Goal: Find specific page/section: Find specific page/section

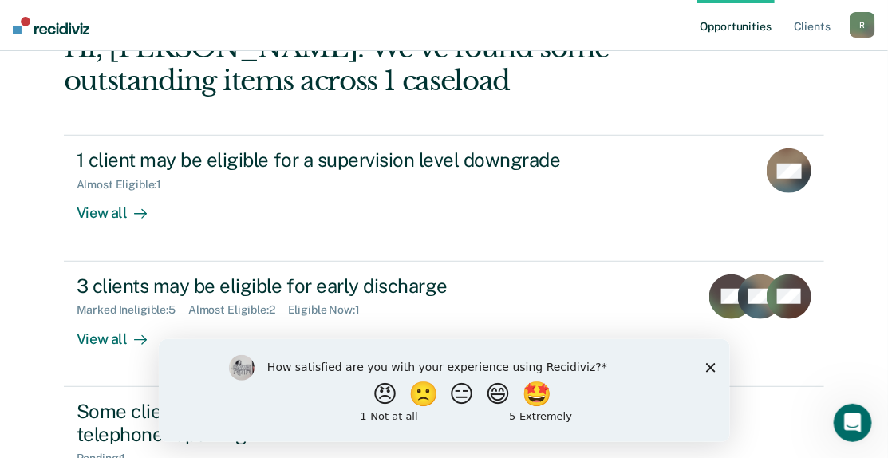
scroll to position [239, 0]
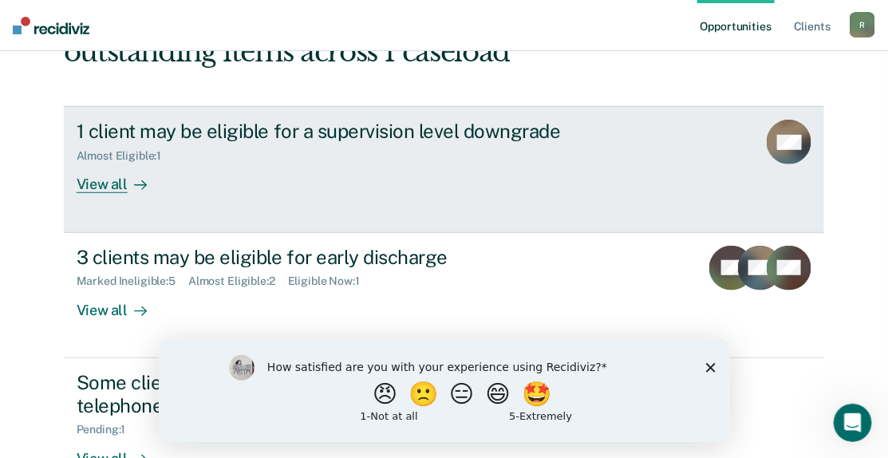
click at [97, 182] on div "View all" at bounding box center [121, 178] width 89 height 31
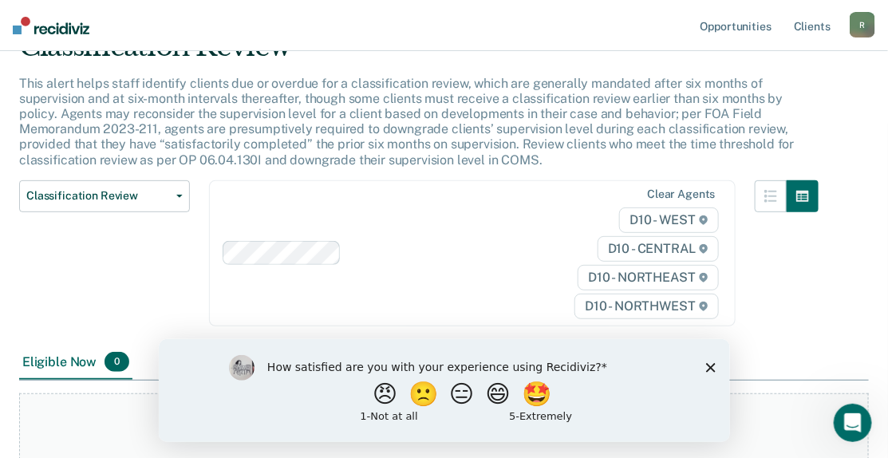
scroll to position [160, 0]
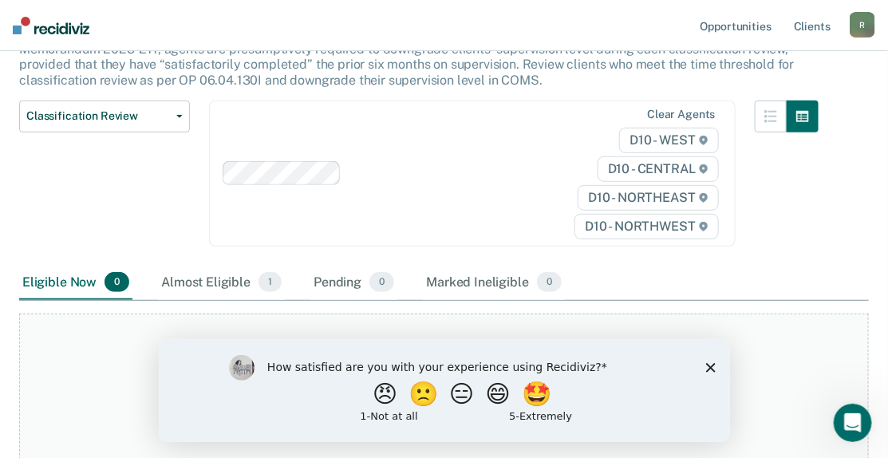
click at [711, 368] on polygon "Close survey" at bounding box center [710, 367] width 10 height 10
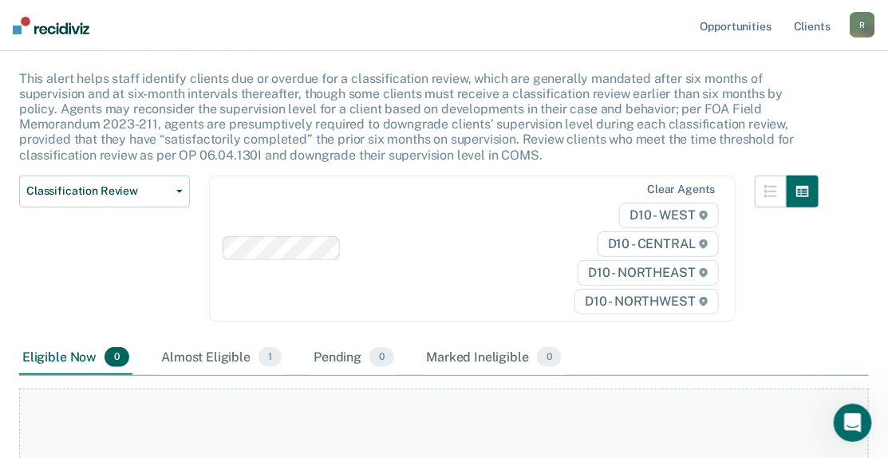
scroll to position [74, 0]
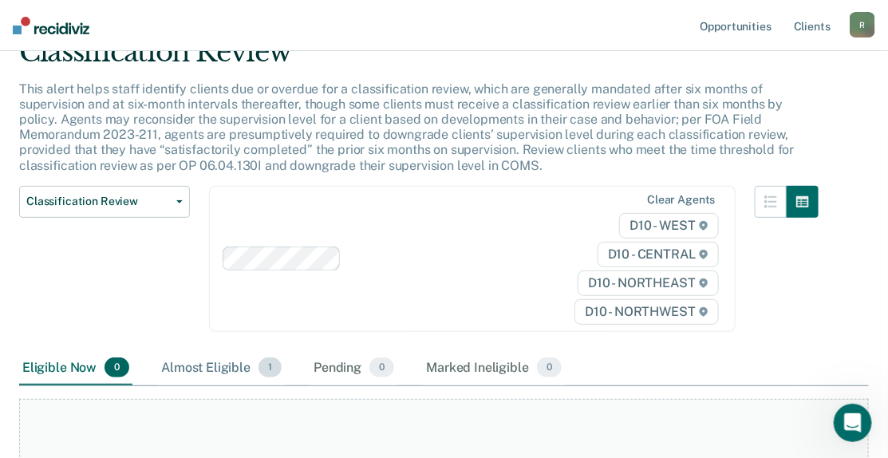
click at [211, 361] on div "Almost Eligible 1" at bounding box center [221, 368] width 127 height 35
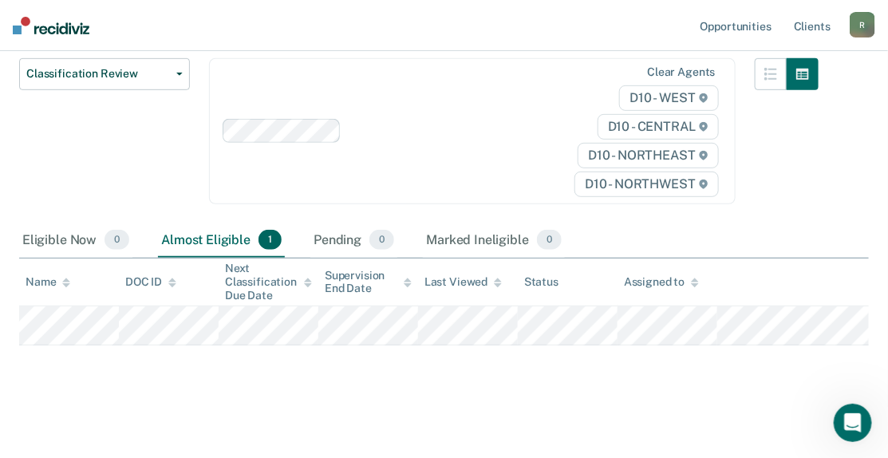
scroll to position [0, 0]
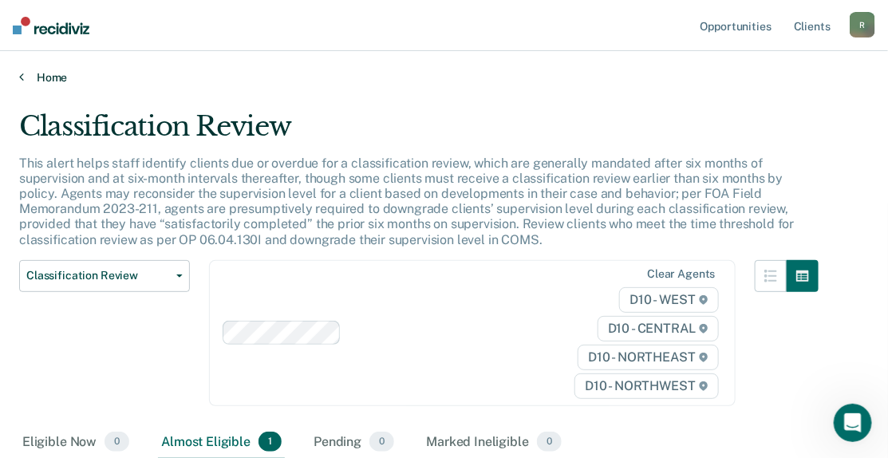
click at [52, 78] on link "Home" at bounding box center [444, 77] width 850 height 14
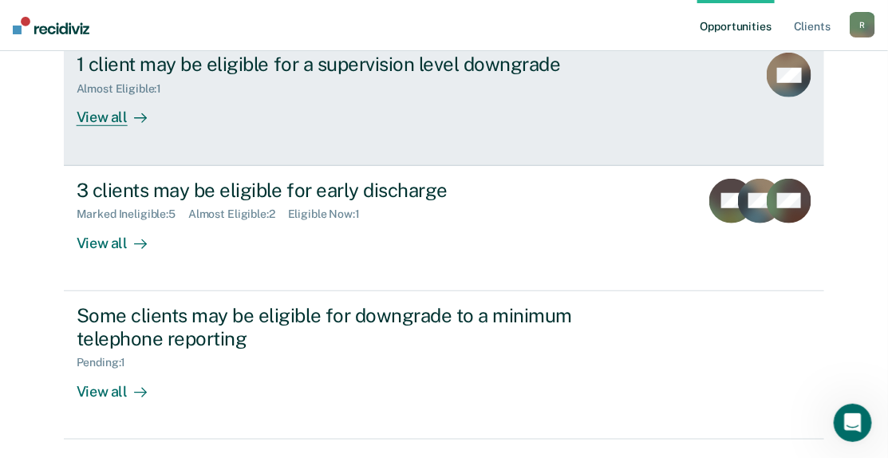
scroll to position [319, 0]
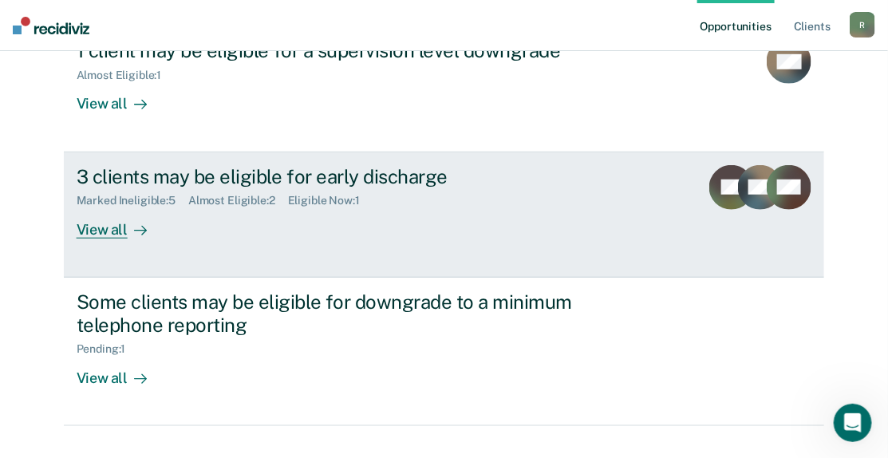
click at [109, 223] on div "View all" at bounding box center [121, 222] width 89 height 31
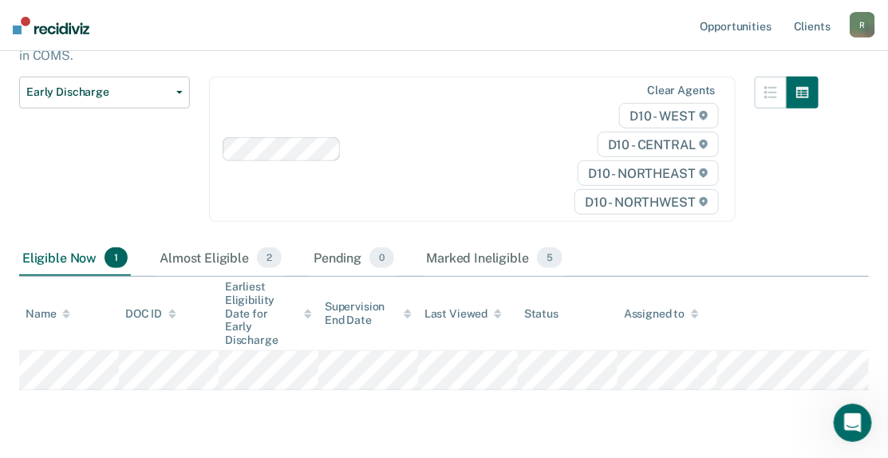
scroll to position [200, 0]
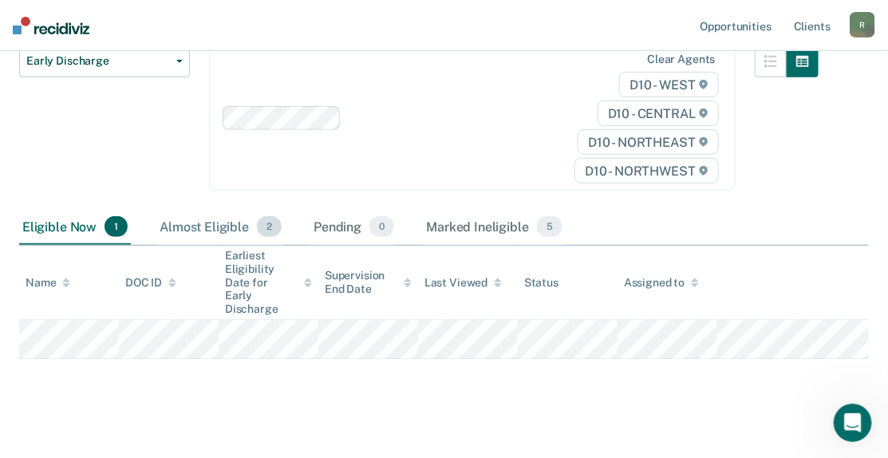
click at [215, 223] on div "Almost Eligible 2" at bounding box center [220, 227] width 128 height 35
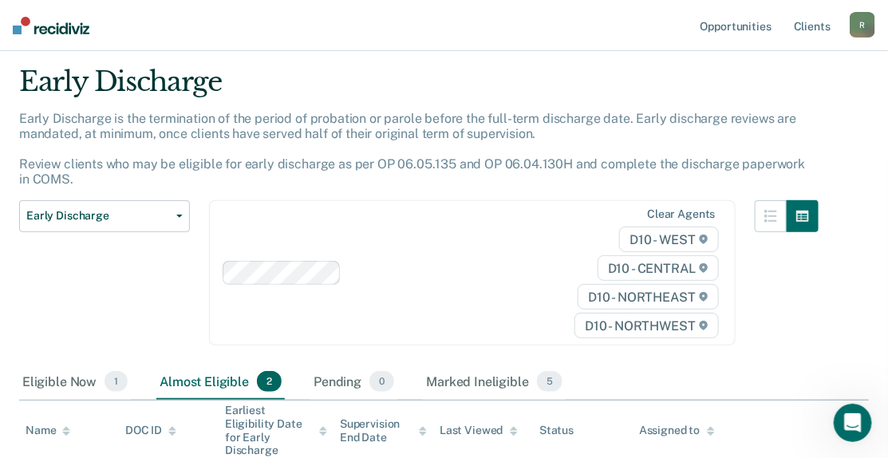
scroll to position [0, 0]
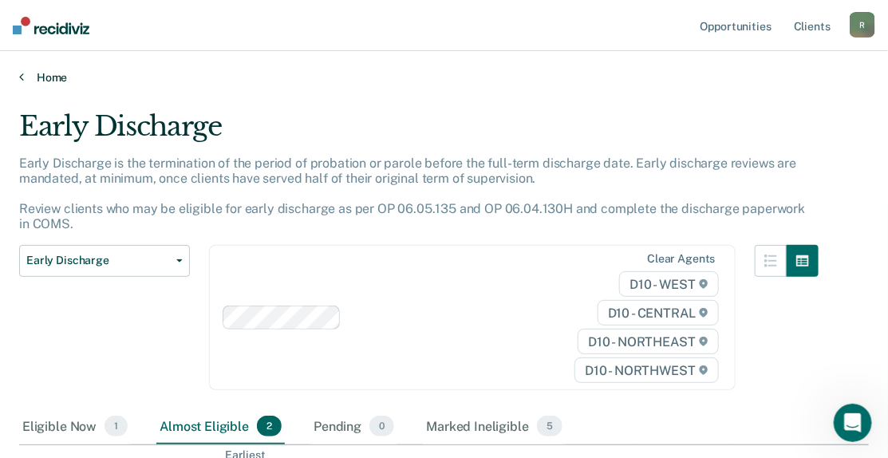
click at [26, 79] on link "Home" at bounding box center [444, 77] width 850 height 14
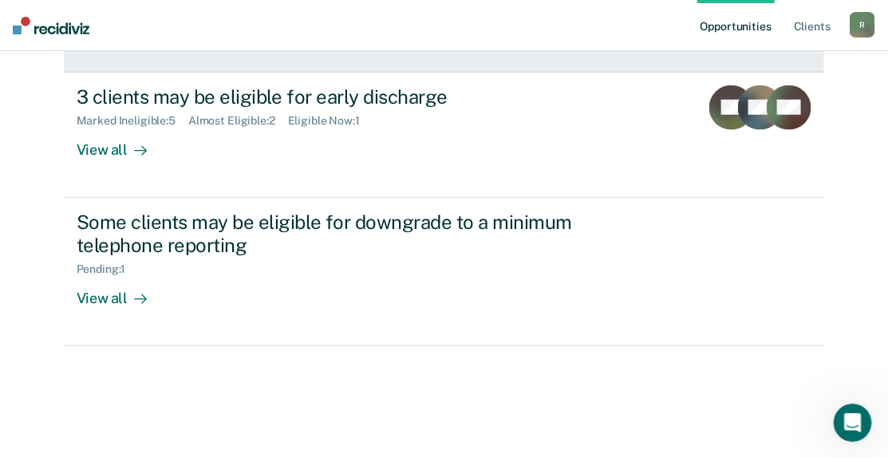
scroll to position [410, 0]
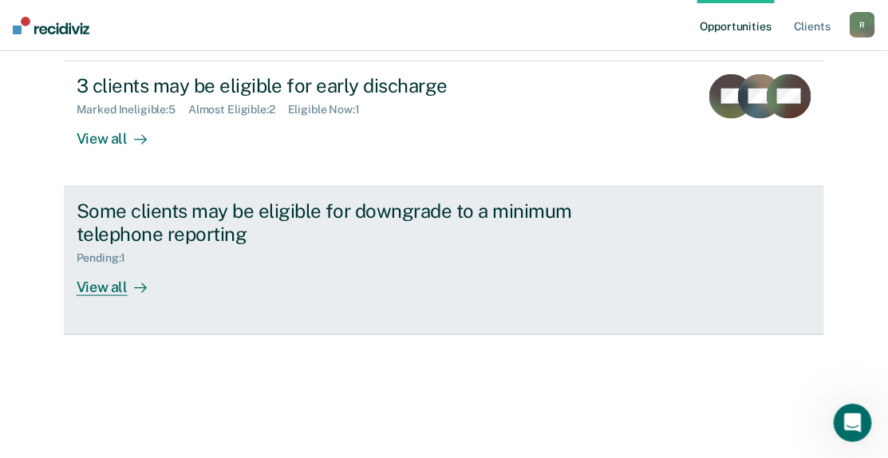
click at [103, 286] on div "View all" at bounding box center [121, 280] width 89 height 31
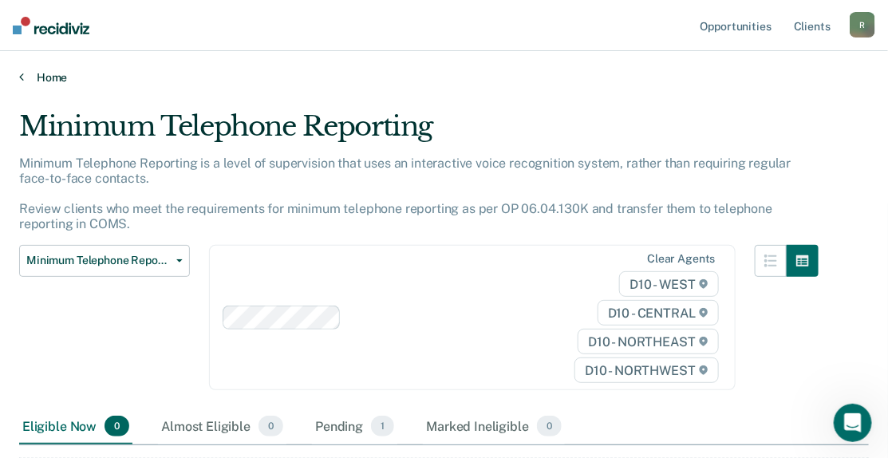
click at [42, 75] on link "Home" at bounding box center [444, 77] width 850 height 14
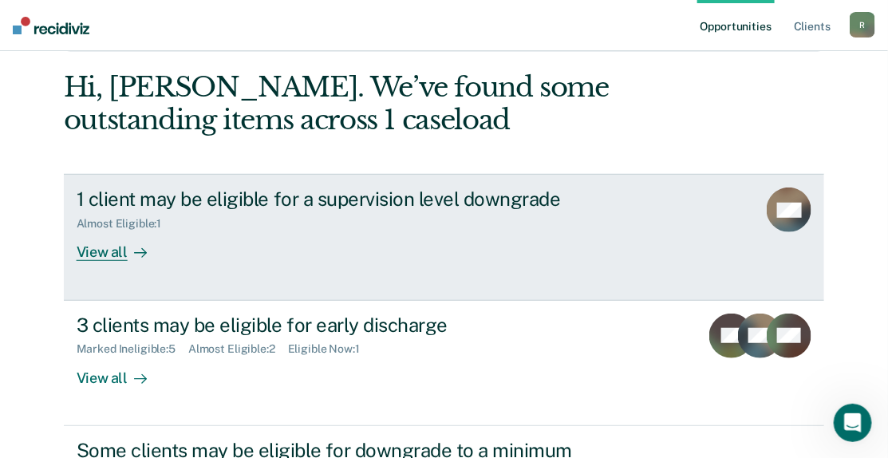
scroll to position [160, 0]
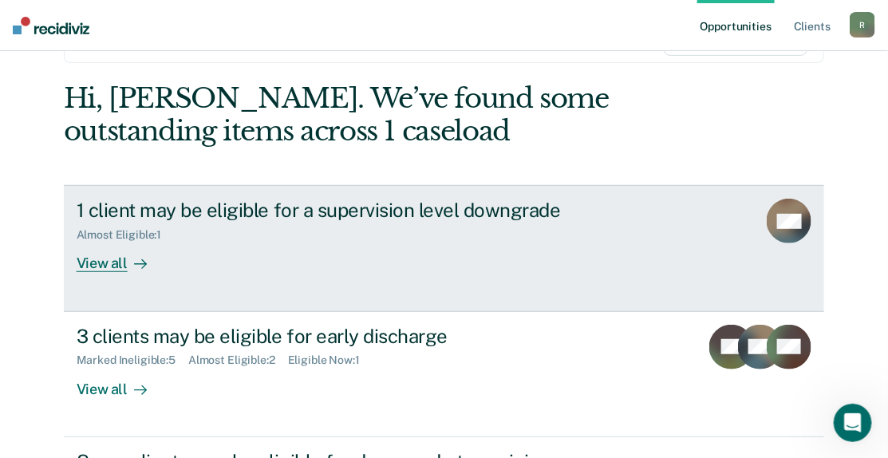
click at [97, 269] on div "View all" at bounding box center [121, 257] width 89 height 31
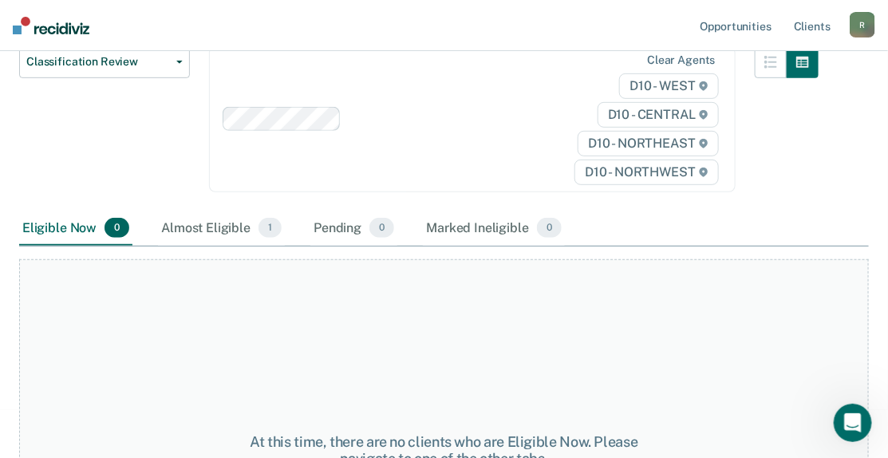
scroll to position [239, 0]
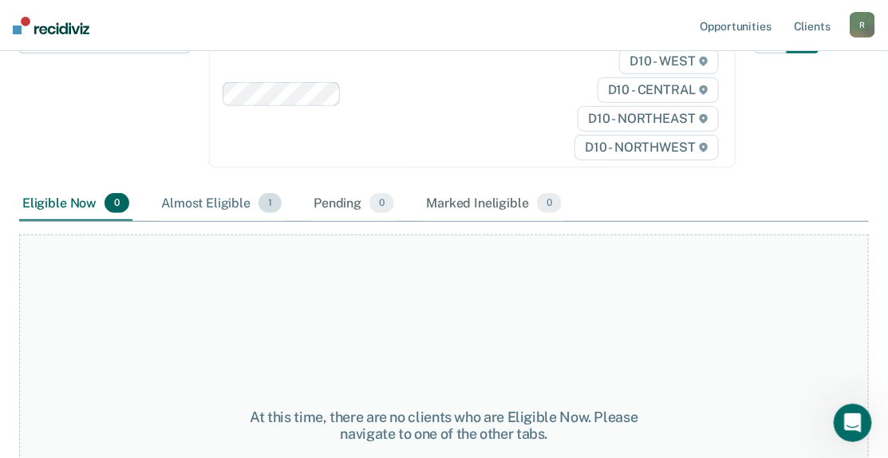
click at [218, 200] on div "Almost Eligible 1" at bounding box center [221, 204] width 127 height 35
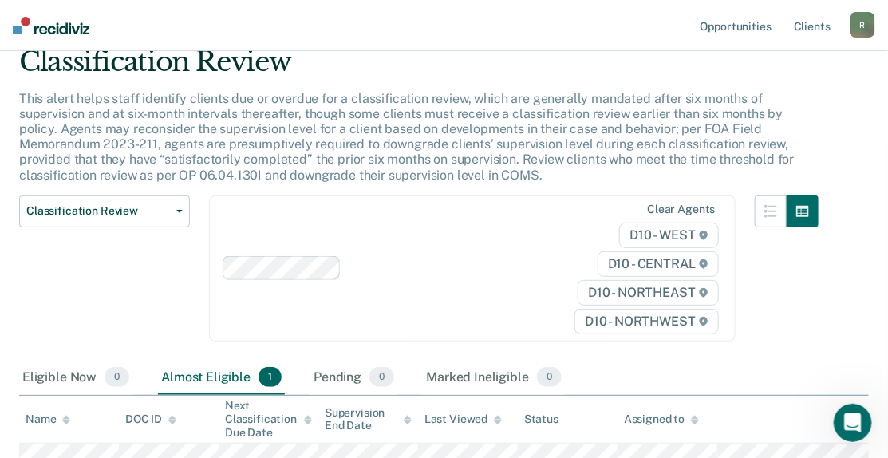
scroll to position [0, 0]
